Goal: Register for event/course

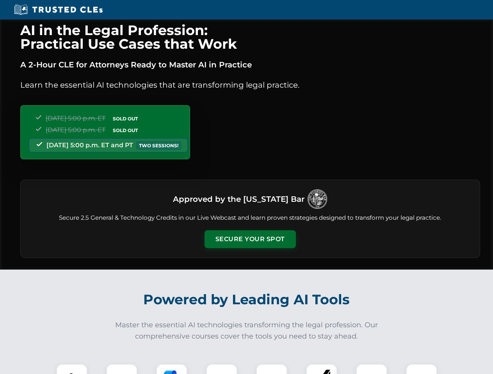
click at [250, 239] on button "Secure Your Spot" at bounding box center [249, 239] width 91 height 18
click at [72, 369] on img at bounding box center [71, 380] width 23 height 23
click at [122, 369] on div at bounding box center [121, 379] width 31 height 31
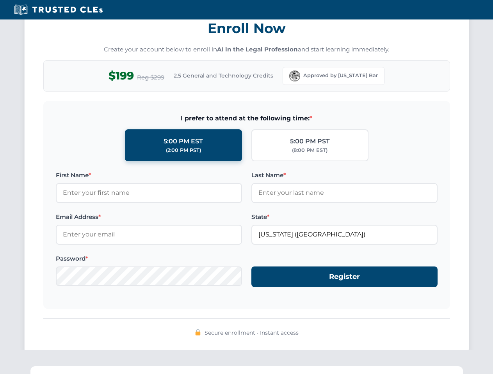
scroll to position [766, 0]
